Goal: Transaction & Acquisition: Subscribe to service/newsletter

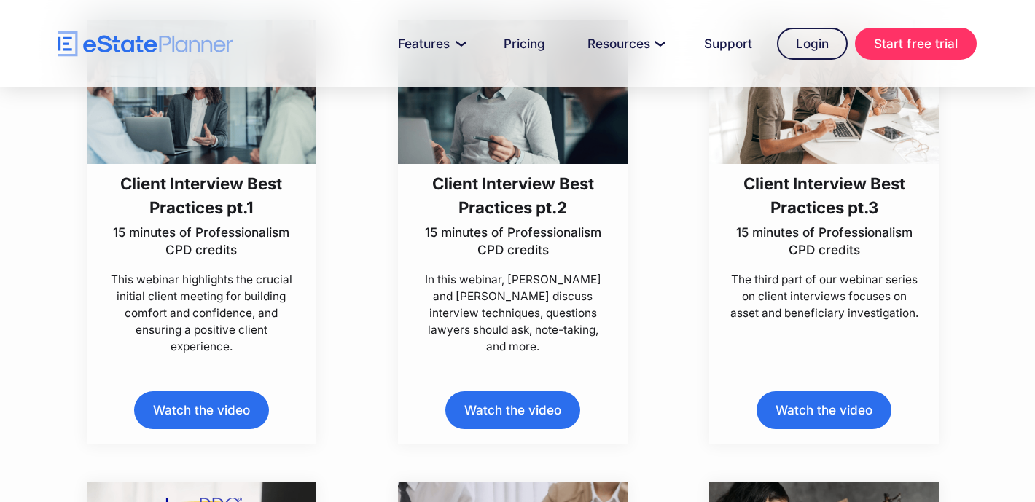
scroll to position [562, 0]
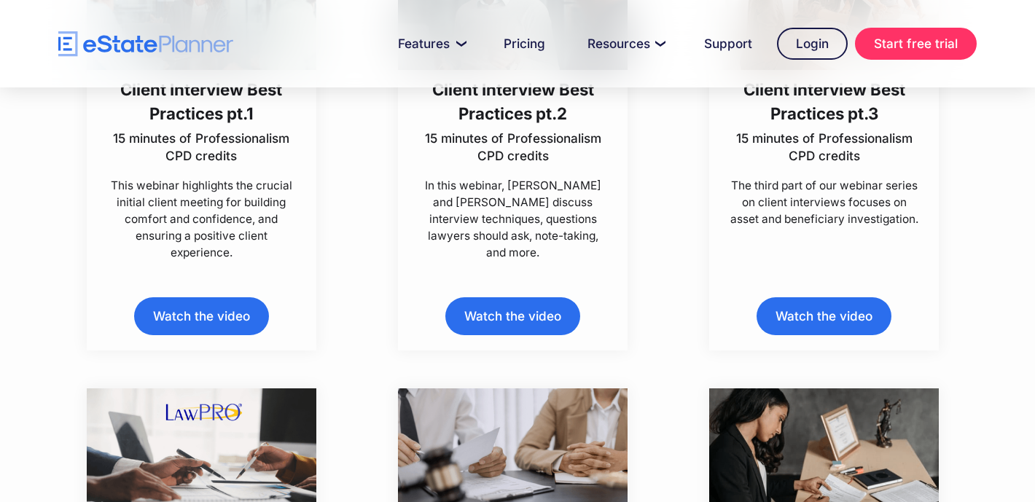
click at [229, 313] on link "Watch the video" at bounding box center [201, 315] width 134 height 37
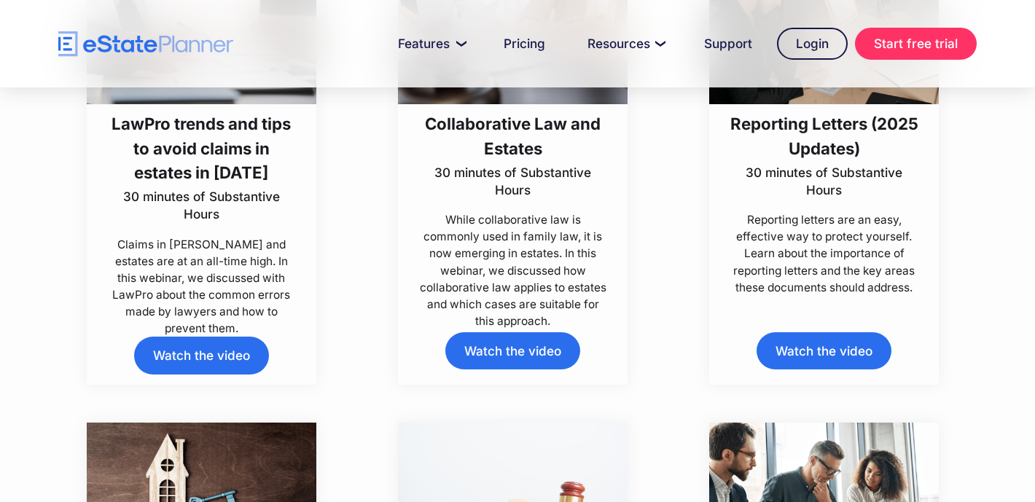
scroll to position [984, 0]
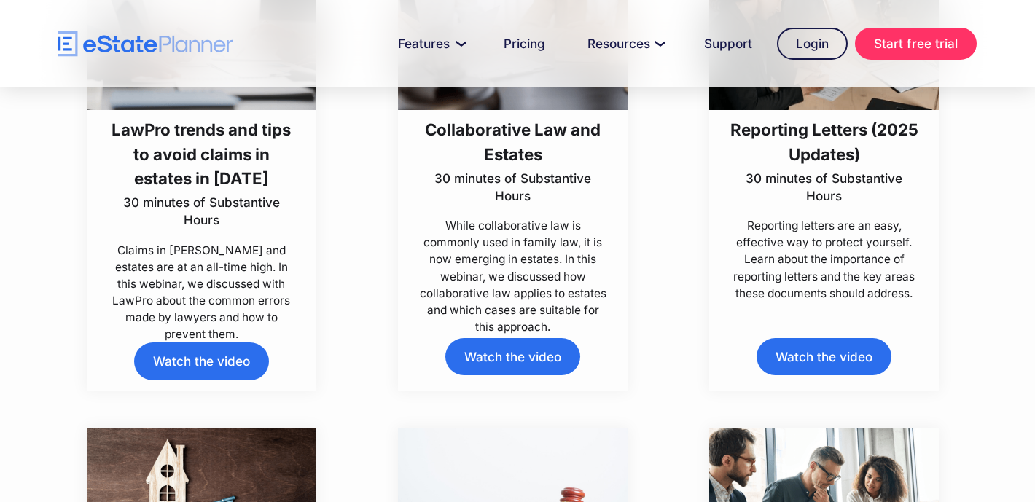
click at [208, 378] on div "LawPro trends and tips to avoid claims in estates in 2025 30 minutes of Substan…" at bounding box center [202, 178] width 230 height 425
click at [205, 362] on link "Watch the video" at bounding box center [201, 361] width 134 height 37
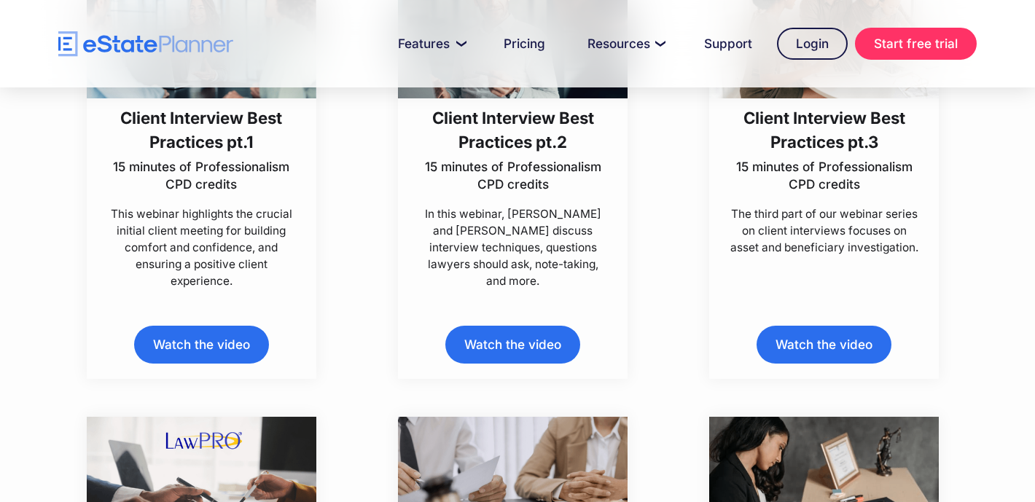
scroll to position [0, 0]
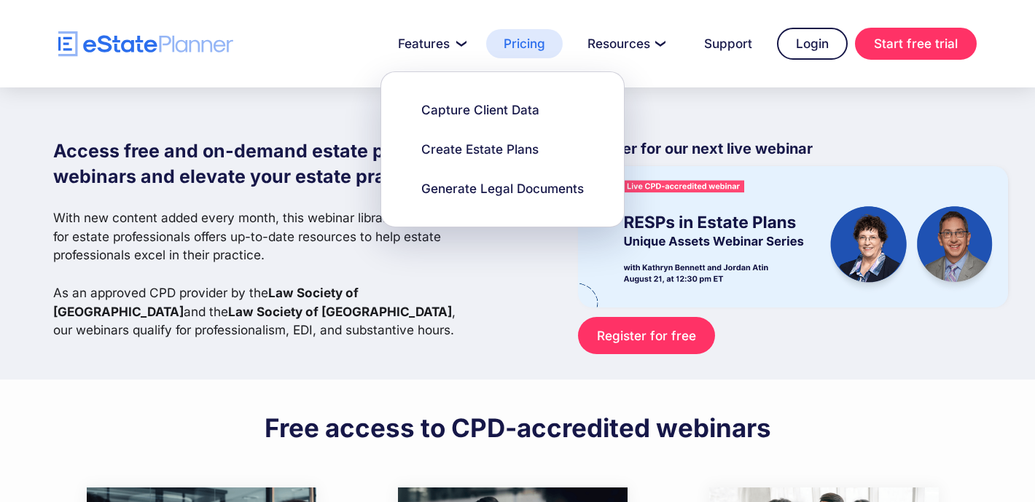
click at [544, 47] on link "Pricing" at bounding box center [524, 43] width 77 height 29
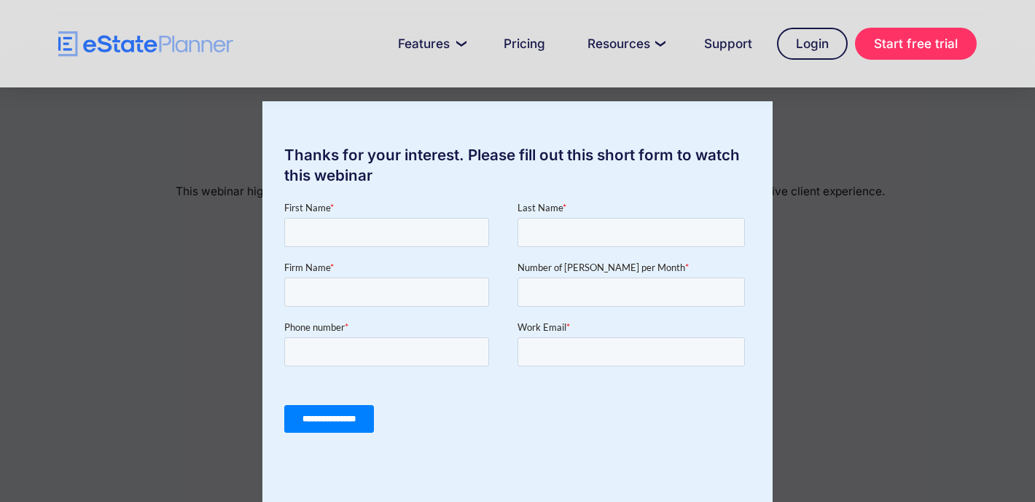
scroll to position [17, 0]
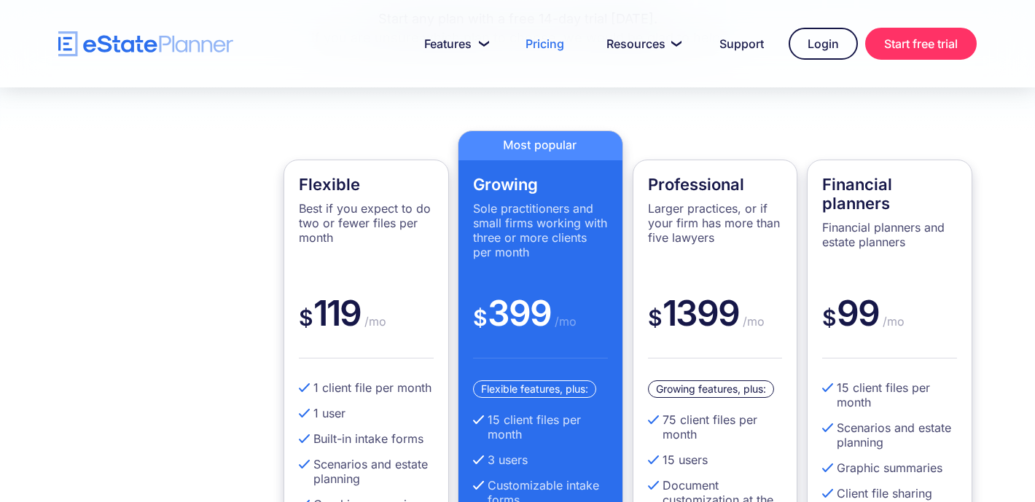
scroll to position [273, 0]
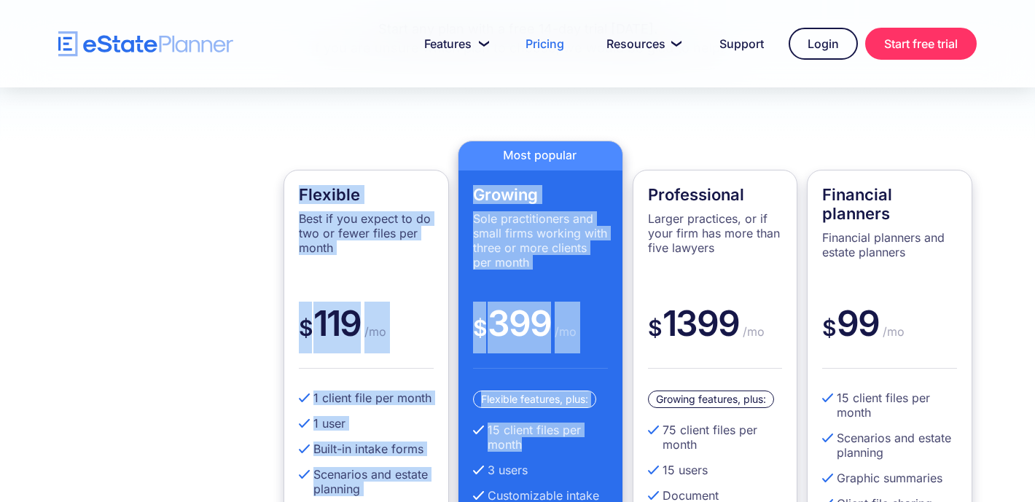
drag, startPoint x: 297, startPoint y: 194, endPoint x: 614, endPoint y: 450, distance: 407.8
click at [614, 450] on div "Flexible Best if you expect to do two or fewer files per month $ 119 /mo 1 clie…" at bounding box center [517, 424] width 962 height 567
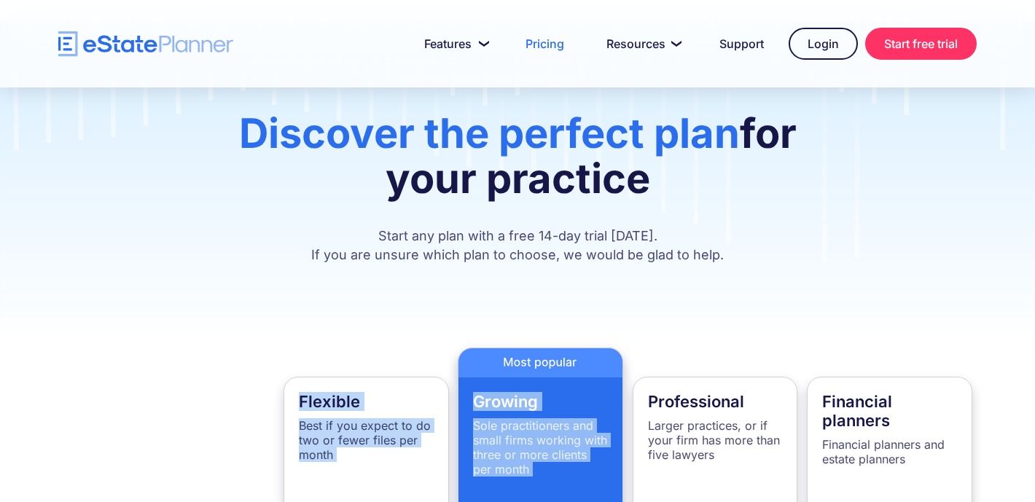
scroll to position [64, 0]
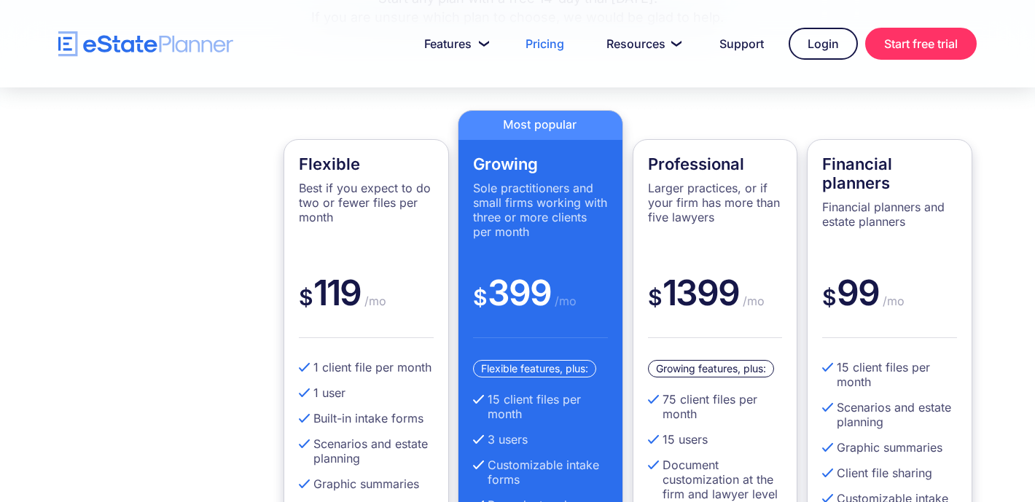
scroll to position [357, 0]
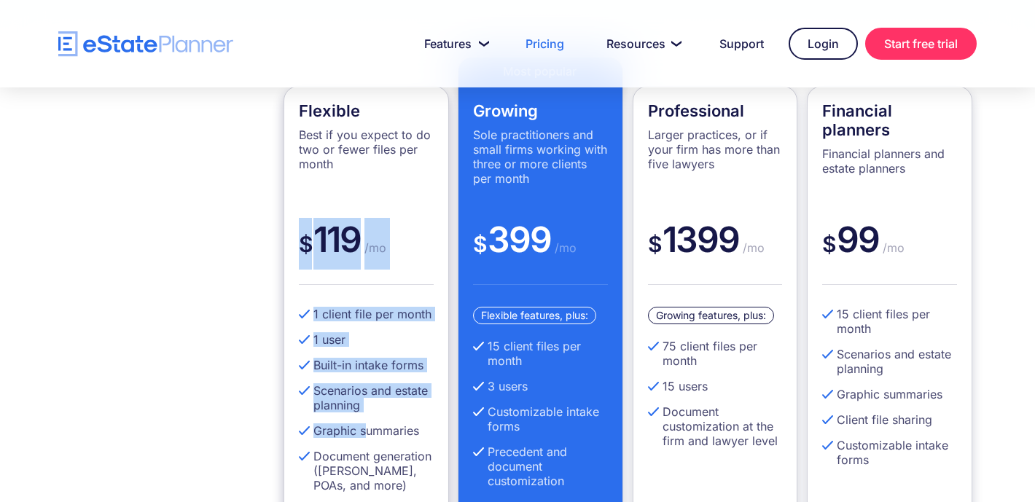
drag, startPoint x: 301, startPoint y: 241, endPoint x: 367, endPoint y: 435, distance: 204.9
click at [367, 435] on div "Flexible Best if you expect to do two or fewer files per month $ 119 /mo 1 clie…" at bounding box center [366, 355] width 165 height 538
click at [399, 439] on ul "1 client file per month 1 user Built-in intake forms Scenarios and estate plann…" at bounding box center [366, 405] width 135 height 197
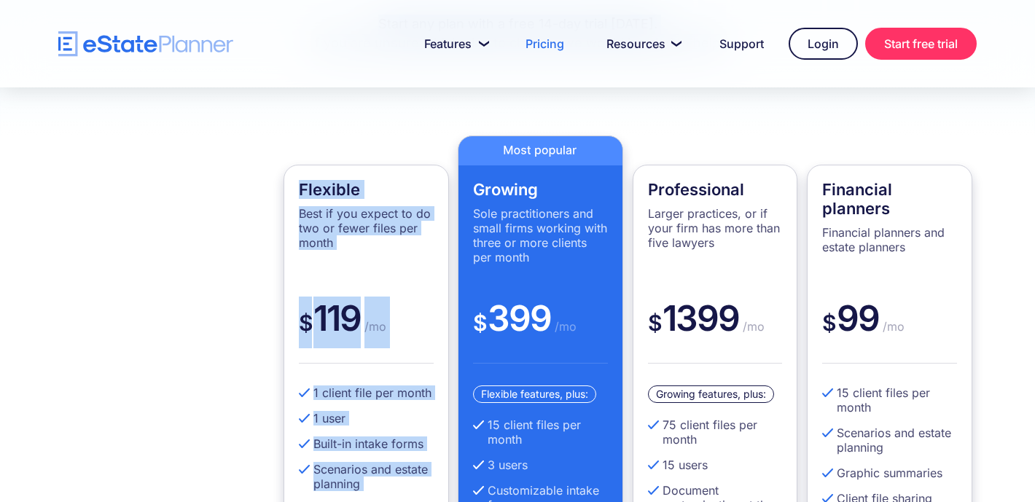
scroll to position [0, 0]
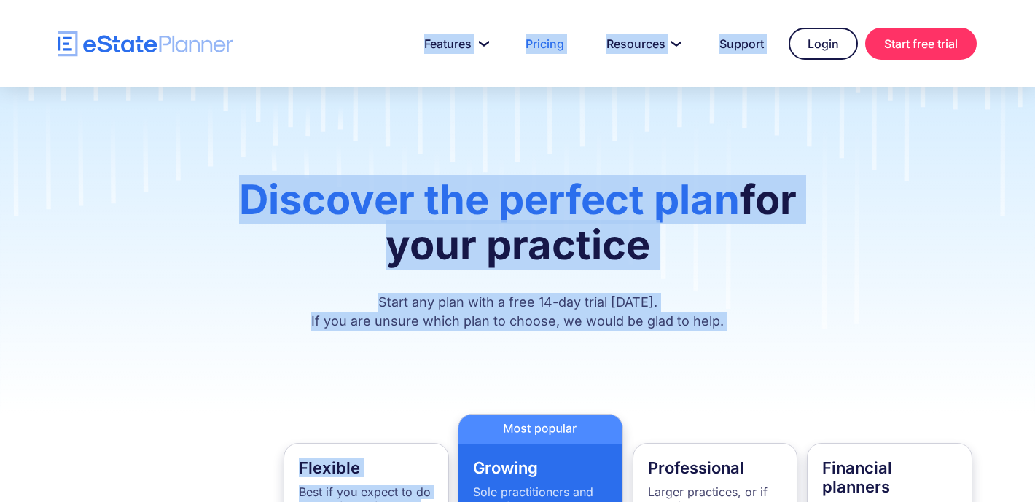
drag, startPoint x: 365, startPoint y: 367, endPoint x: 176, endPoint y: -79, distance: 485.3
click at [176, 0] on html "Features Capture Client Data Create Estate Plans Generate Legal Documents Prici…" at bounding box center [517, 251] width 1035 height 502
click at [317, 168] on div "Discover the perfect plan for your practice Start any plan with a free 14-day t…" at bounding box center [517, 250] width 1035 height 326
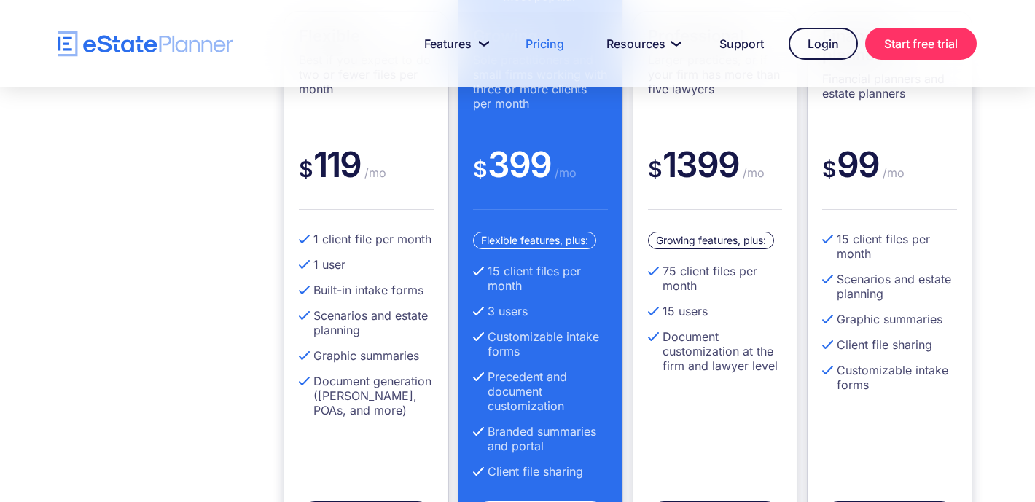
scroll to position [437, 0]
